Goal: Download file/media

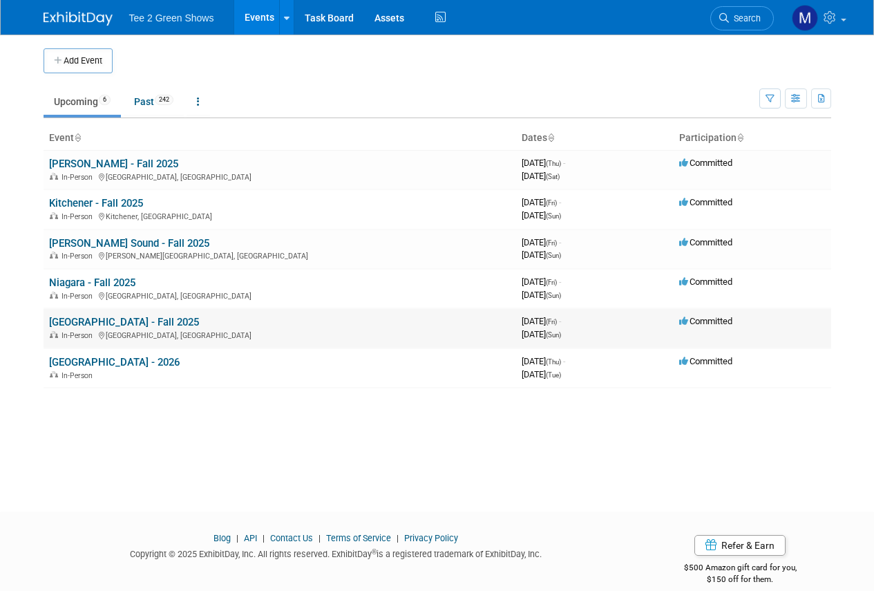
click at [87, 321] on link "[GEOGRAPHIC_DATA] - Fall 2025" at bounding box center [124, 322] width 150 height 12
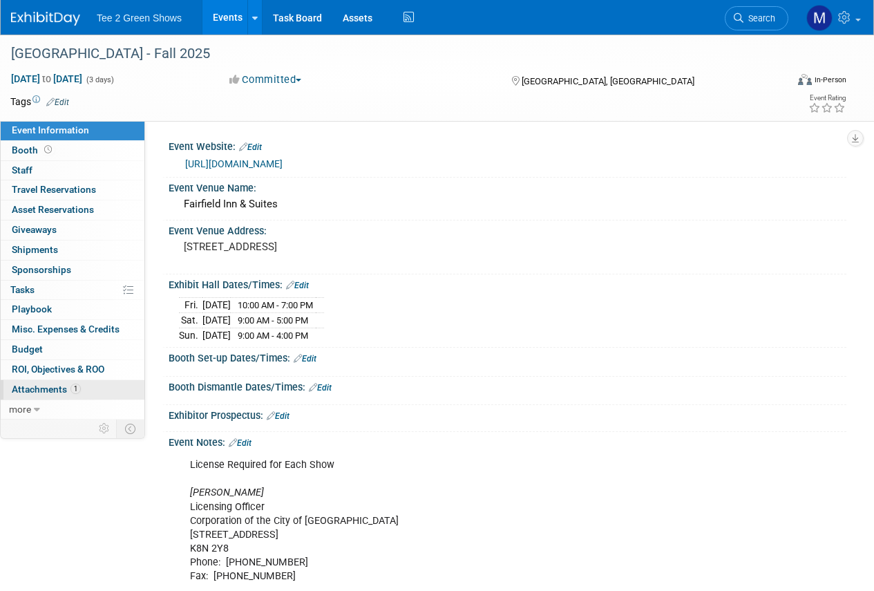
click at [79, 395] on link "1 Attachments 1" at bounding box center [73, 389] width 144 height 19
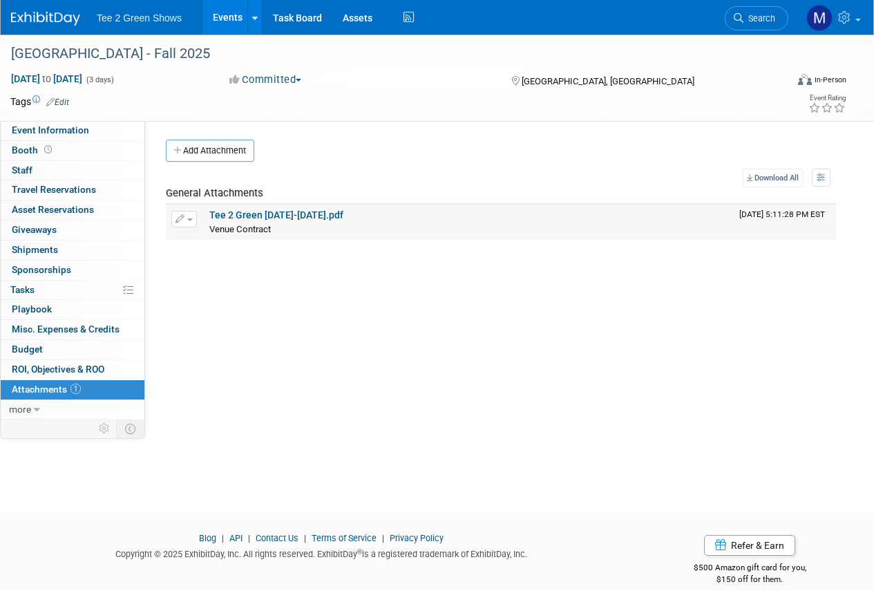
click at [192, 216] on button "button" at bounding box center [184, 219] width 26 height 17
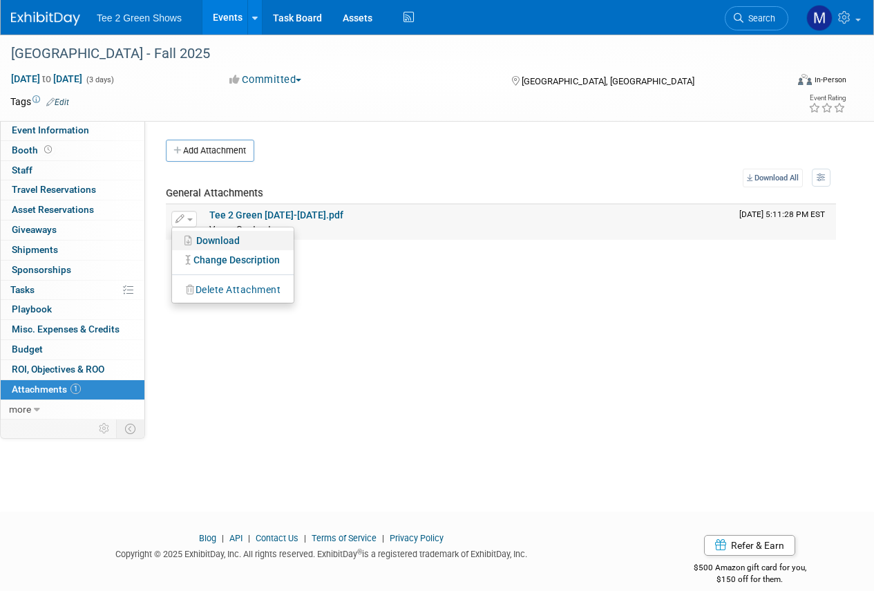
click at [193, 238] on icon at bounding box center [190, 241] width 12 height 10
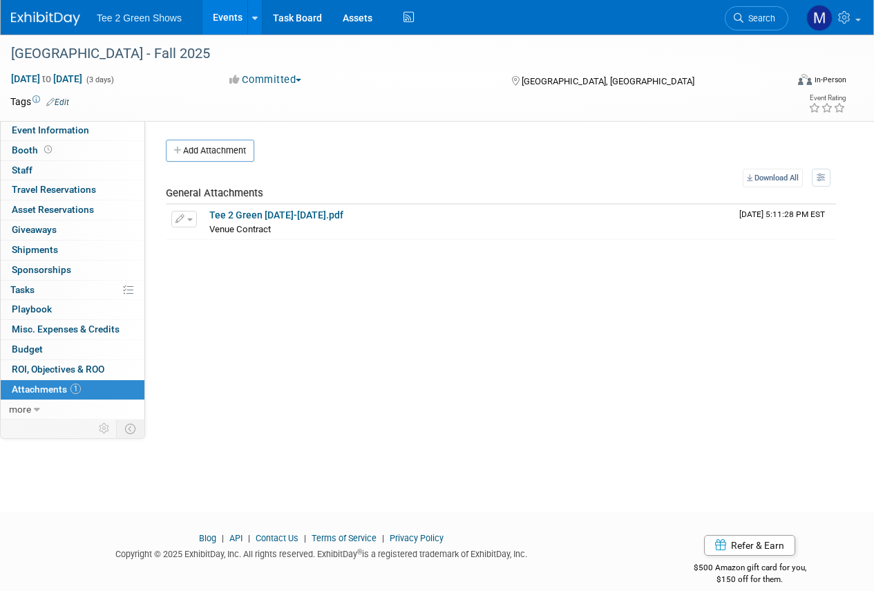
click at [54, 15] on img at bounding box center [45, 19] width 69 height 14
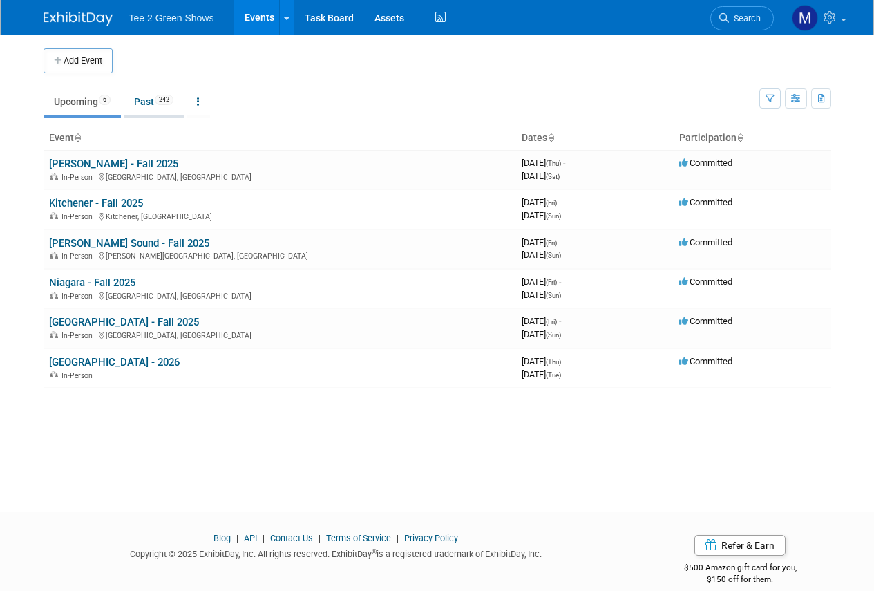
click at [148, 97] on link "Past 242" at bounding box center [154, 101] width 60 height 26
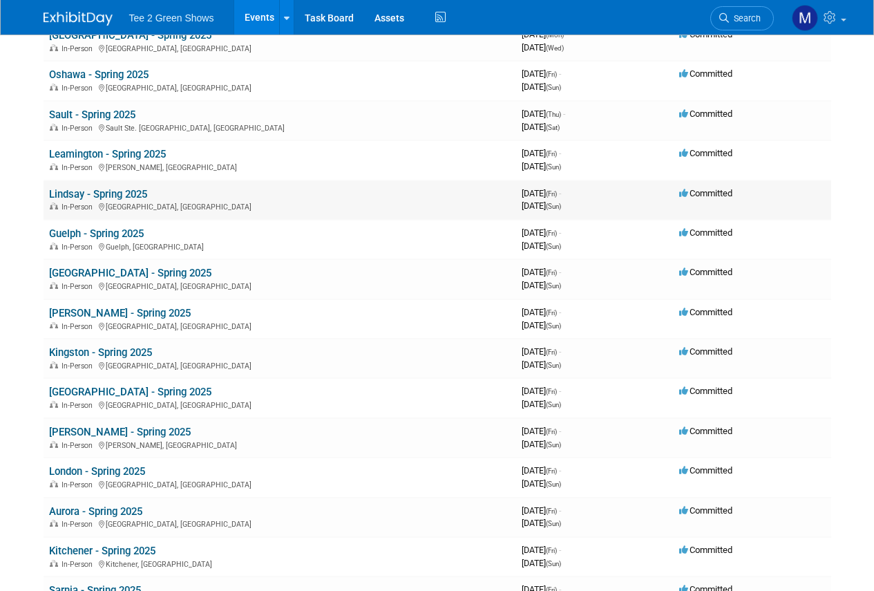
scroll to position [1658, 0]
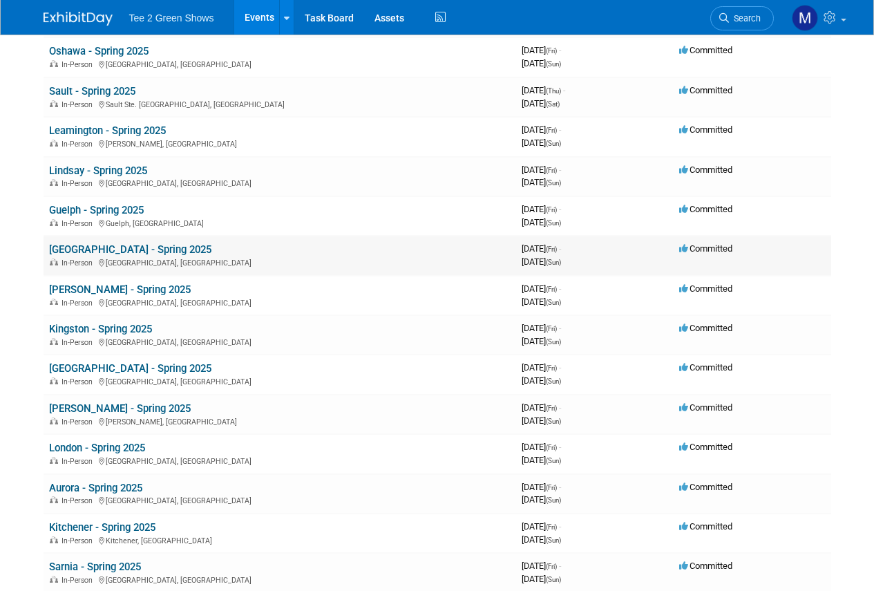
click at [102, 249] on link "[GEOGRAPHIC_DATA] - Spring 2025" at bounding box center [130, 249] width 162 height 12
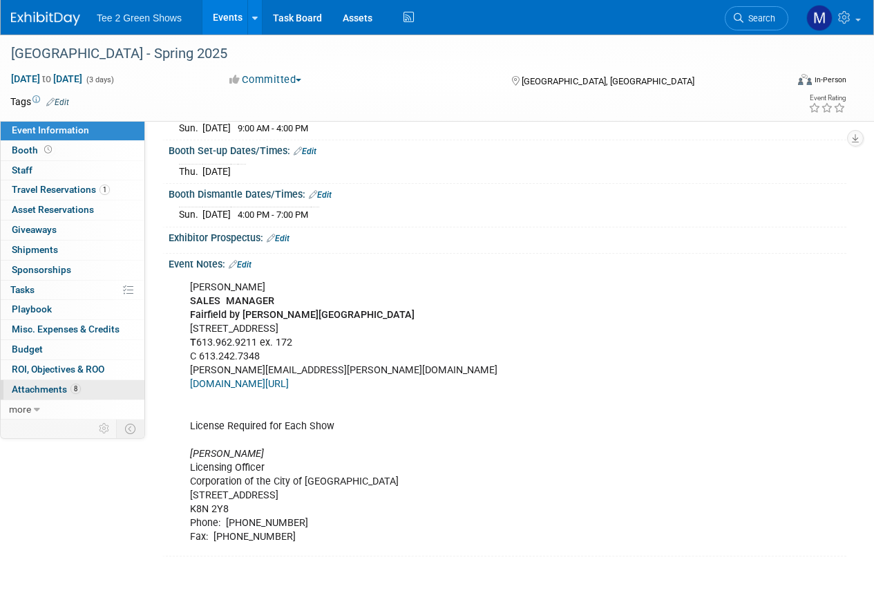
click at [71, 388] on span "8" at bounding box center [75, 389] width 10 height 10
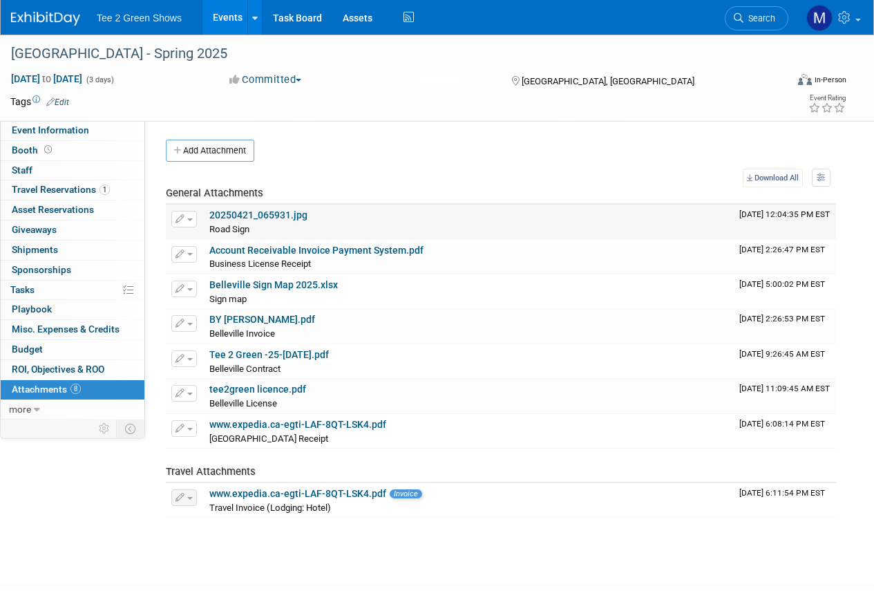
click at [234, 213] on link "20250421_065931.jpg" at bounding box center [258, 214] width 98 height 11
